Goal: Check status

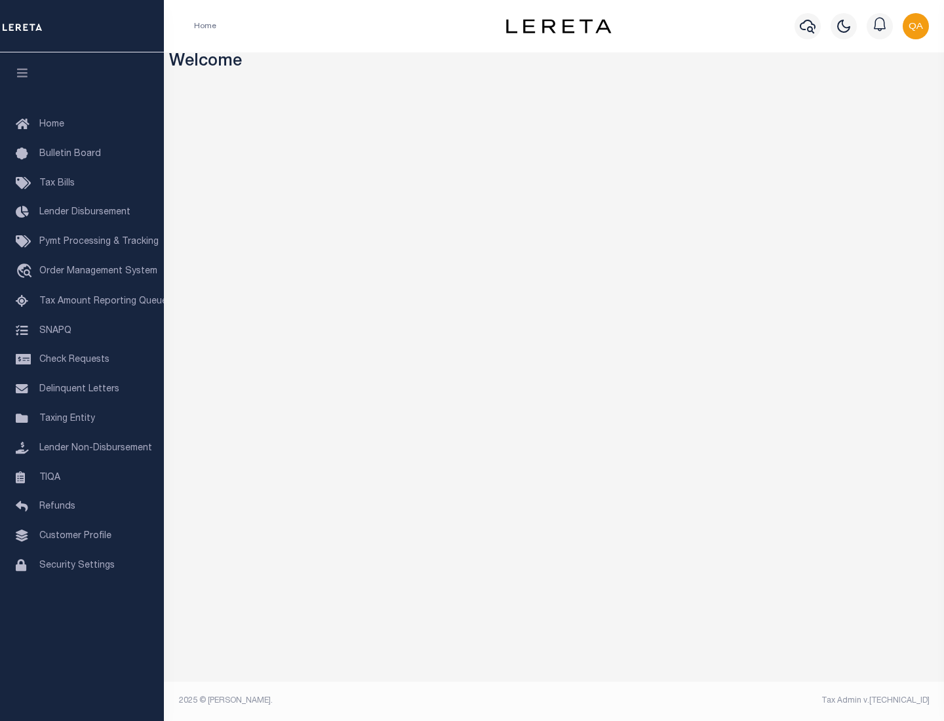
click at [82, 360] on span "Check Requests" at bounding box center [74, 359] width 70 height 9
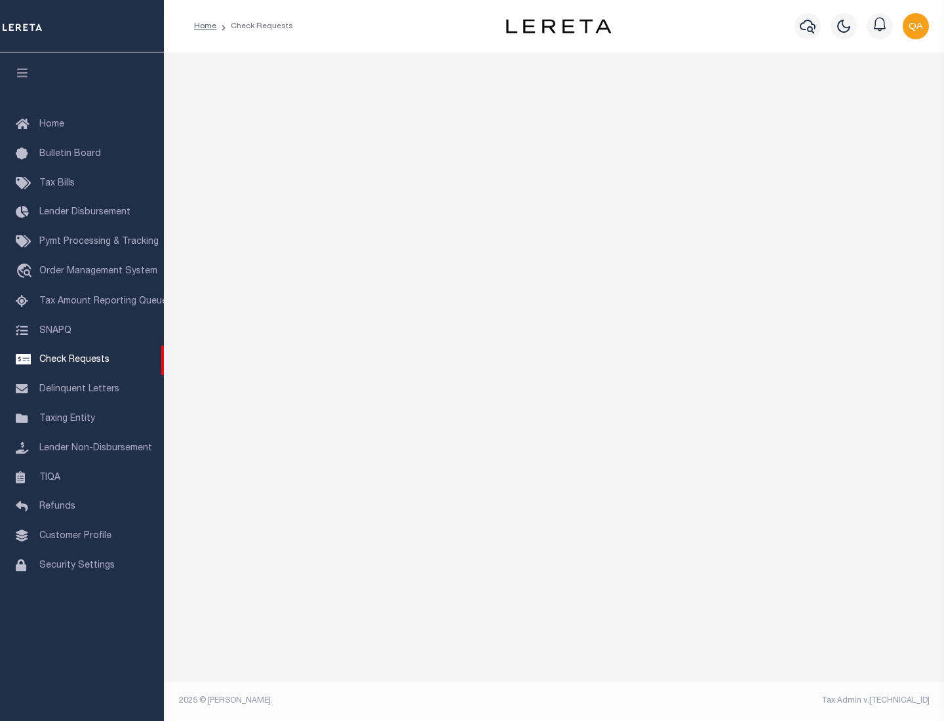
select select "50"
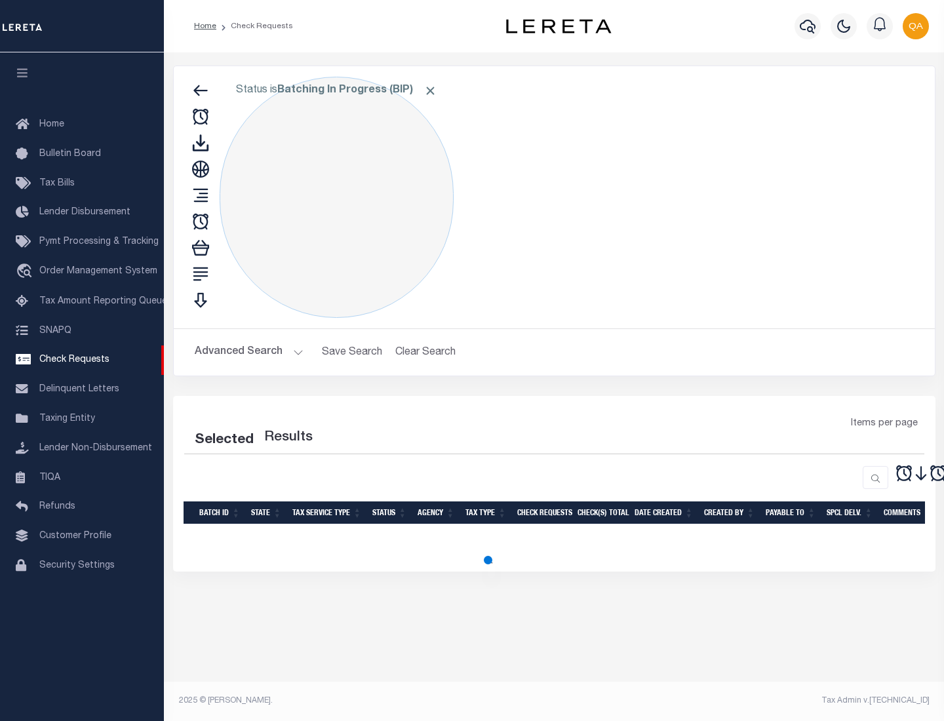
select select "50"
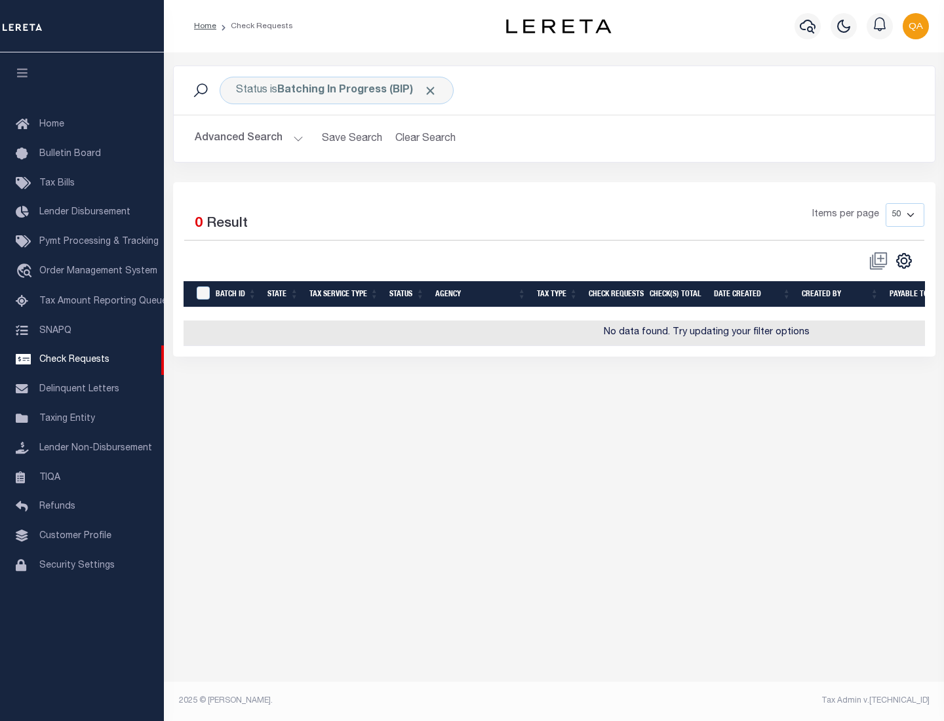
click at [431, 90] on span "Click to Remove" at bounding box center [430, 91] width 14 height 14
